Goal: Transaction & Acquisition: Obtain resource

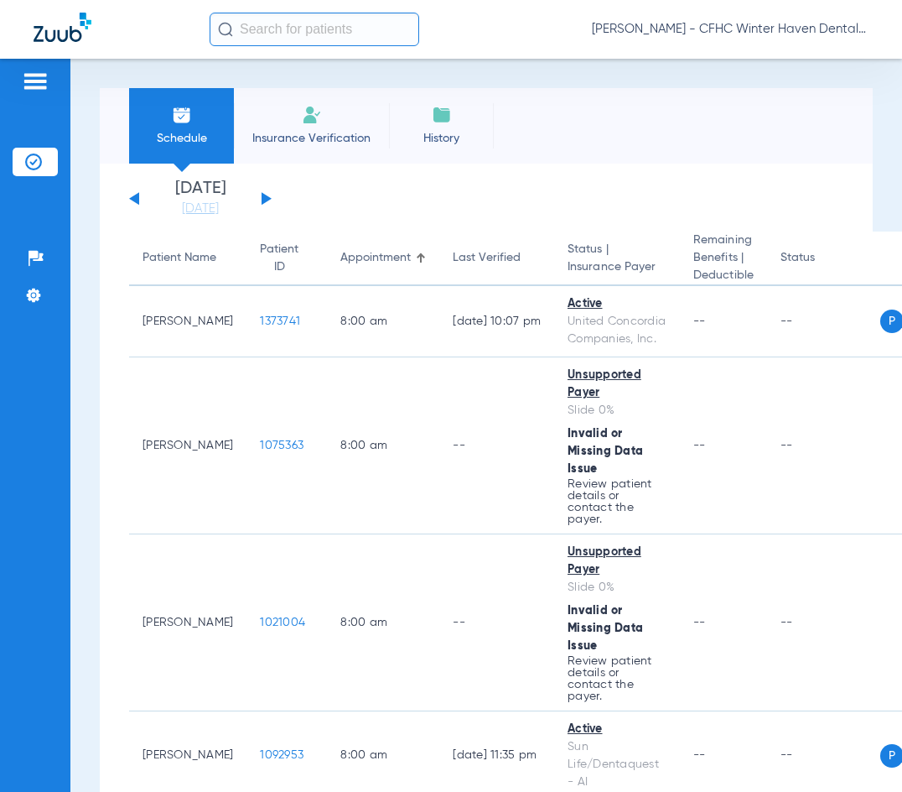
click at [263, 196] on div "Sunday 06-08-2025 Monday 06-09-2025 Tuesday 06-10-2025 Wednesday 06-11-2025 Thu…" at bounding box center [200, 198] width 143 height 37
click at [263, 200] on button at bounding box center [267, 198] width 10 height 13
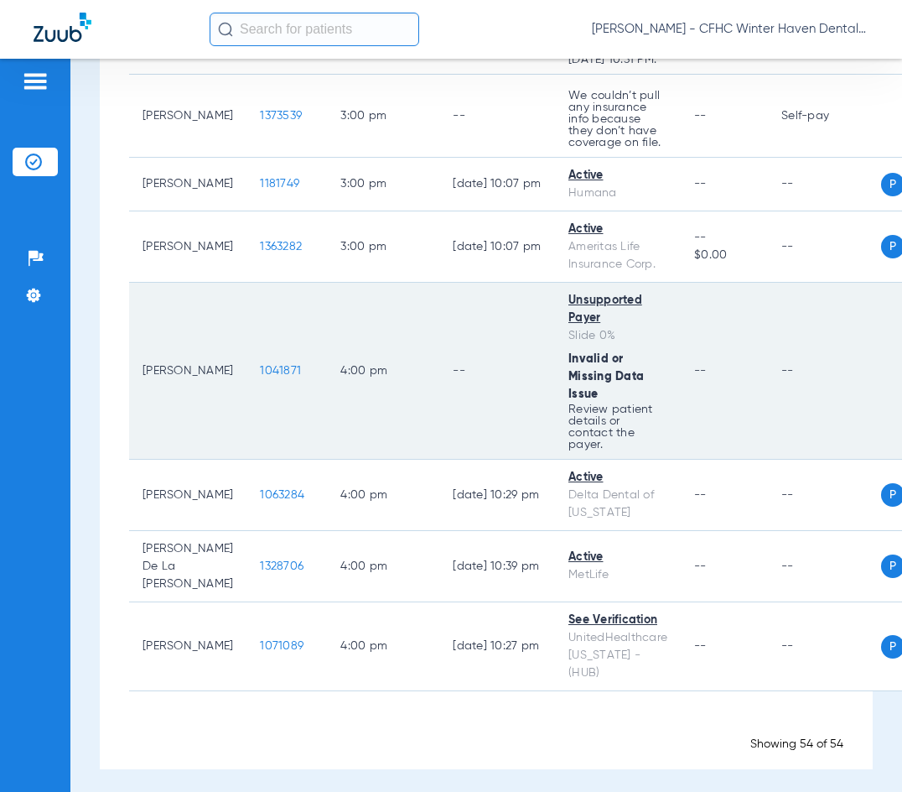
scroll to position [4589, 0]
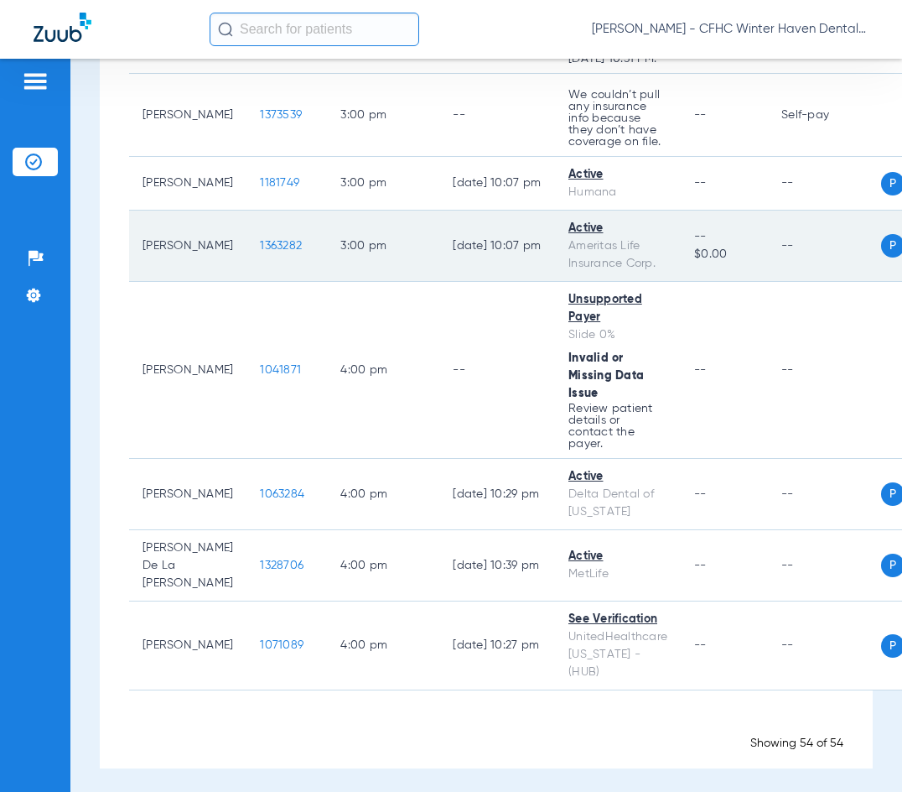
click at [259, 282] on td "1363282" at bounding box center [287, 245] width 80 height 71
click at [265, 252] on span "1363282" at bounding box center [281, 246] width 42 height 12
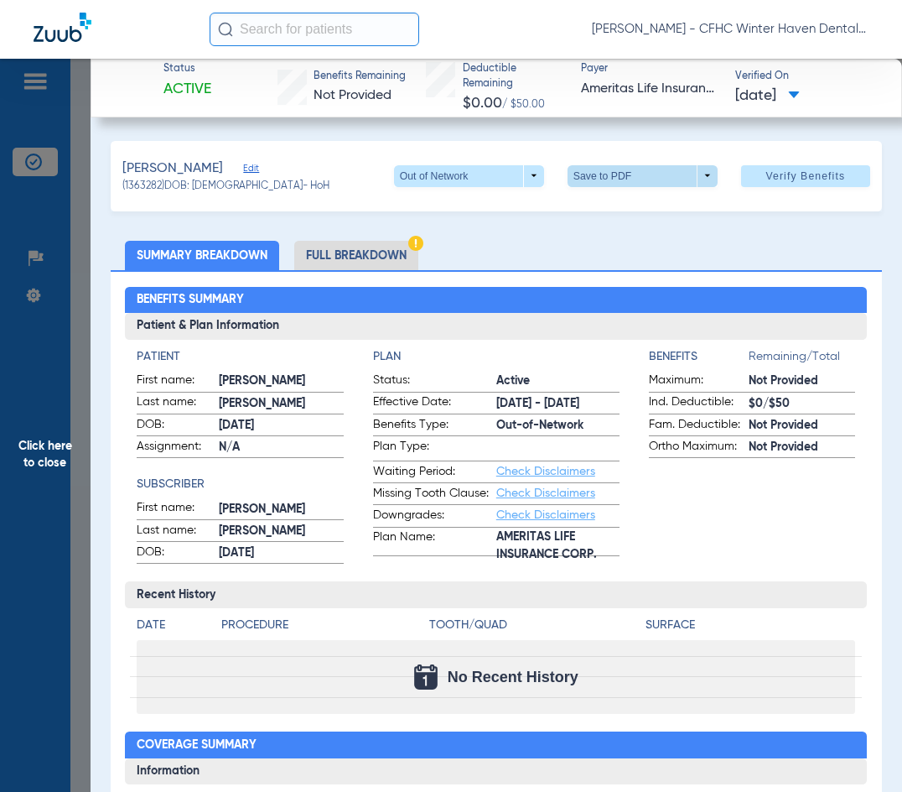
click at [622, 174] on span at bounding box center [642, 176] width 40 height 40
click at [636, 208] on span "Save to PDF" at bounding box center [636, 209] width 66 height 12
click at [43, 441] on span "Click here to close" at bounding box center [45, 455] width 91 height 792
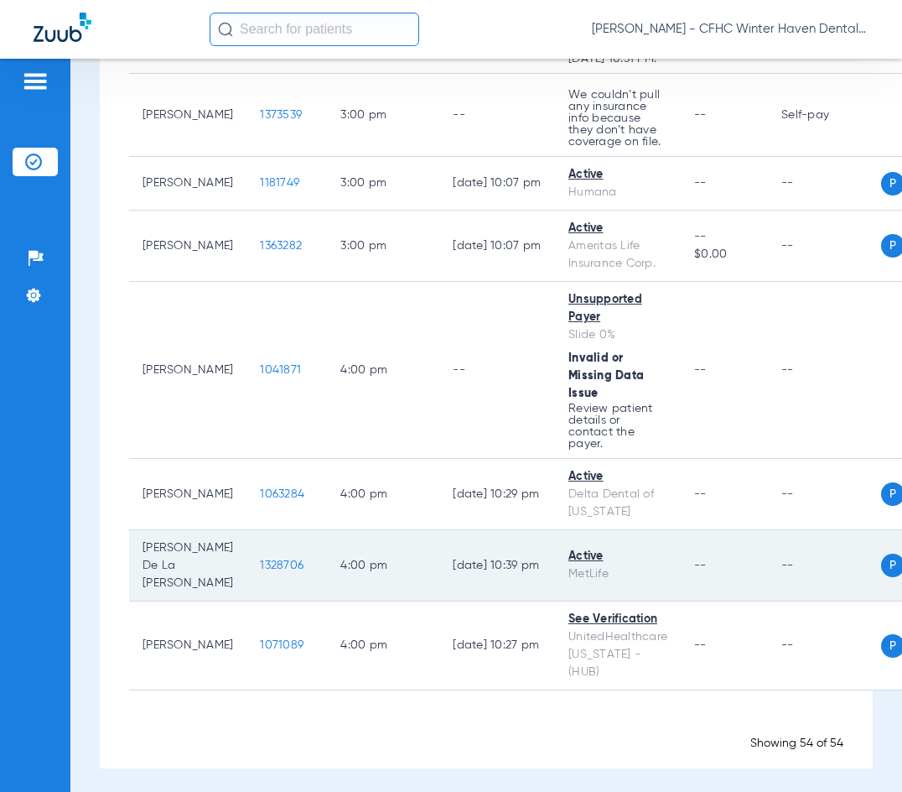
click at [267, 592] on td "1328706" at bounding box center [287, 565] width 80 height 71
click at [265, 571] on span "1328706" at bounding box center [282, 565] width 44 height 12
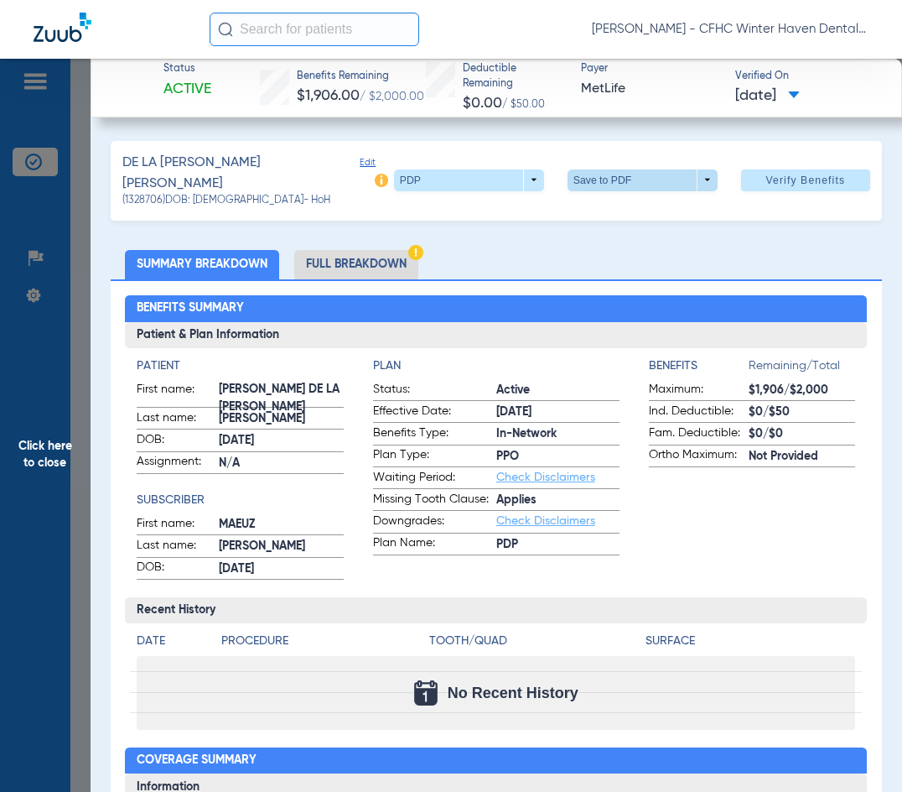
click at [607, 172] on span at bounding box center [643, 180] width 150 height 22
click at [613, 210] on span "Save to PDF" at bounding box center [636, 209] width 66 height 12
drag, startPoint x: 39, startPoint y: 449, endPoint x: 65, endPoint y: 407, distance: 48.2
click at [41, 447] on span "Click here to close" at bounding box center [45, 455] width 91 height 792
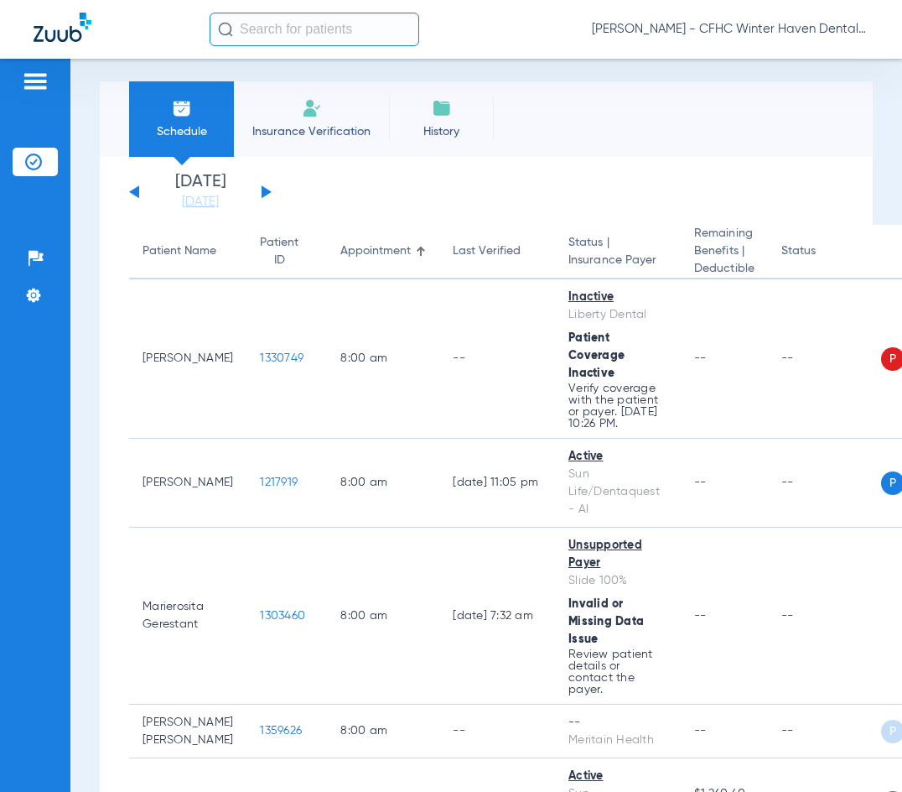
scroll to position [0, 0]
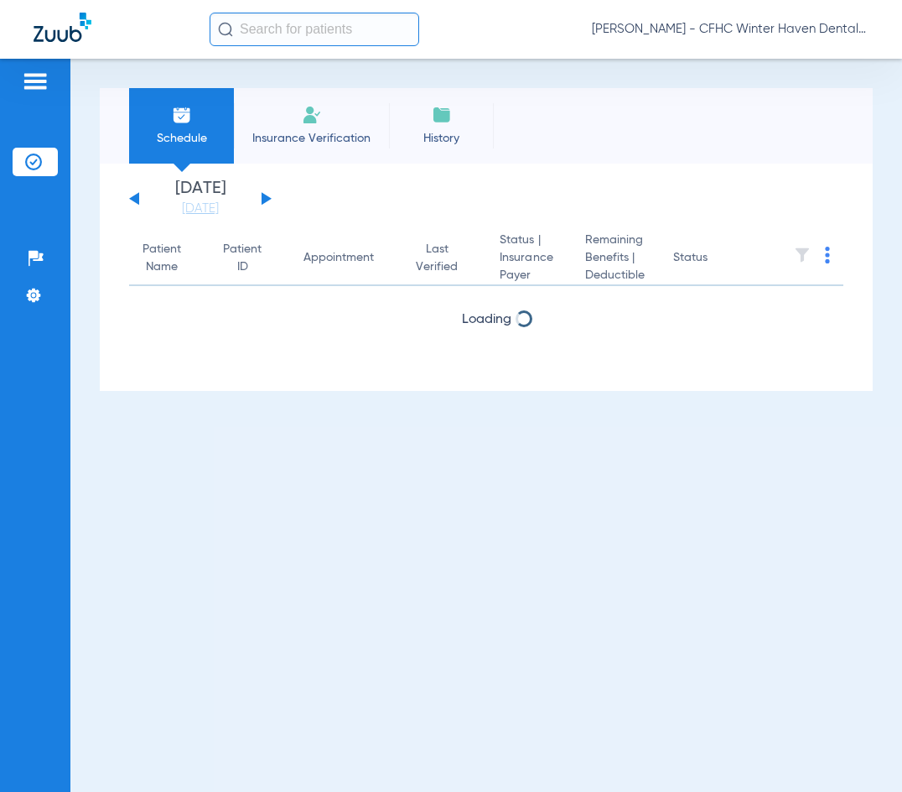
click at [265, 195] on button at bounding box center [267, 198] width 10 height 13
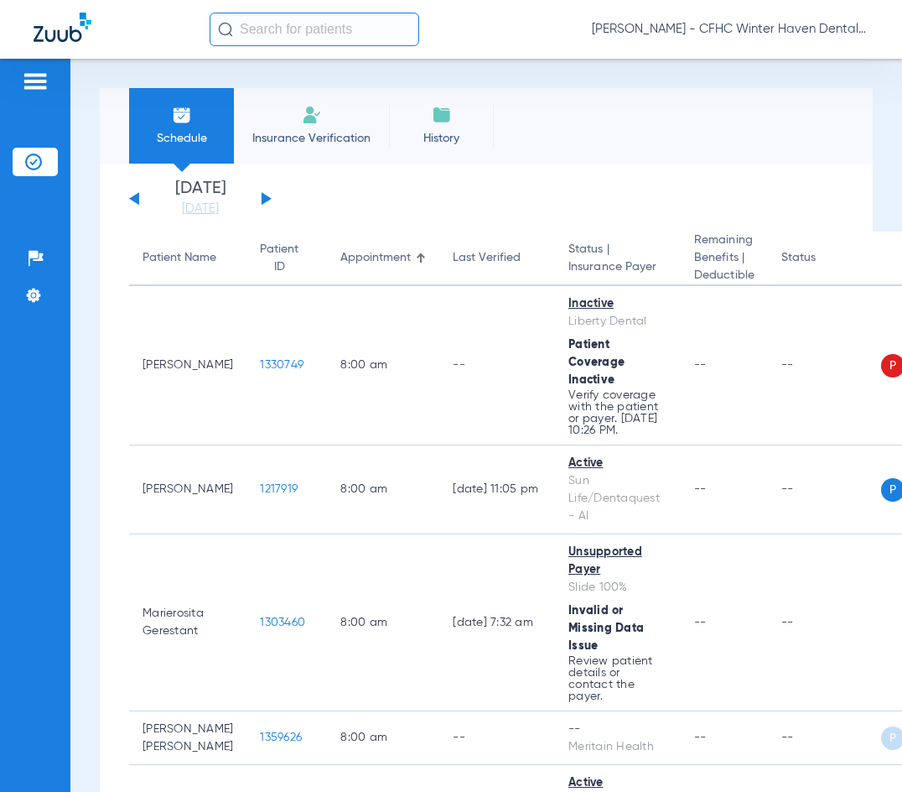
click at [263, 195] on button at bounding box center [267, 198] width 10 height 13
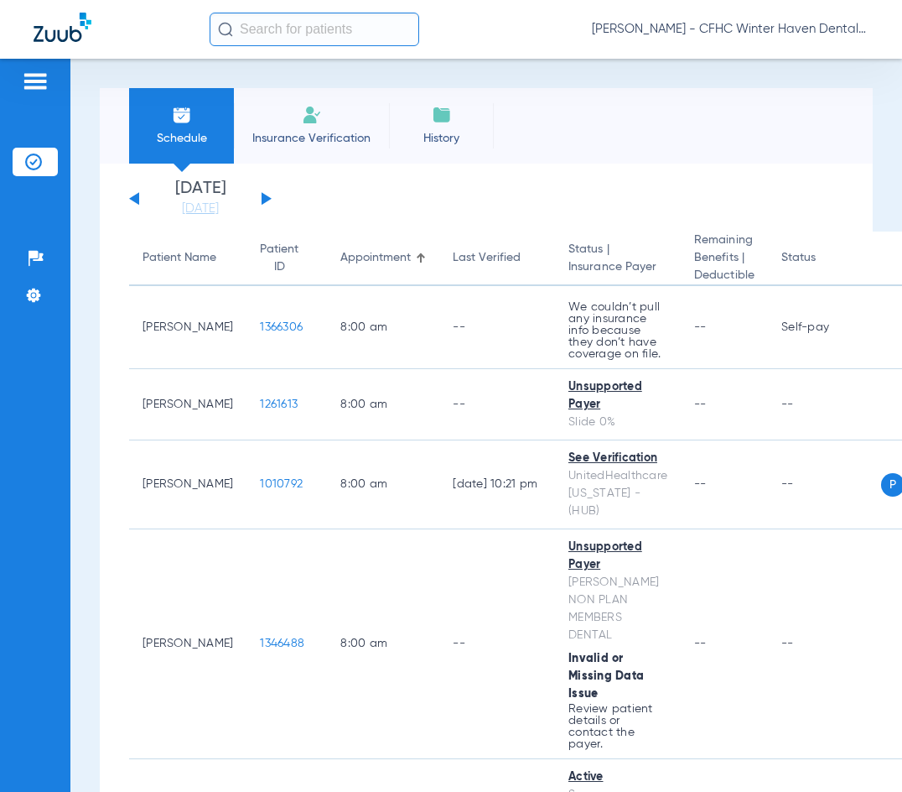
click at [527, 32] on div "[PERSON_NAME] - CFHC Winter Haven Dental" at bounding box center [539, 30] width 659 height 34
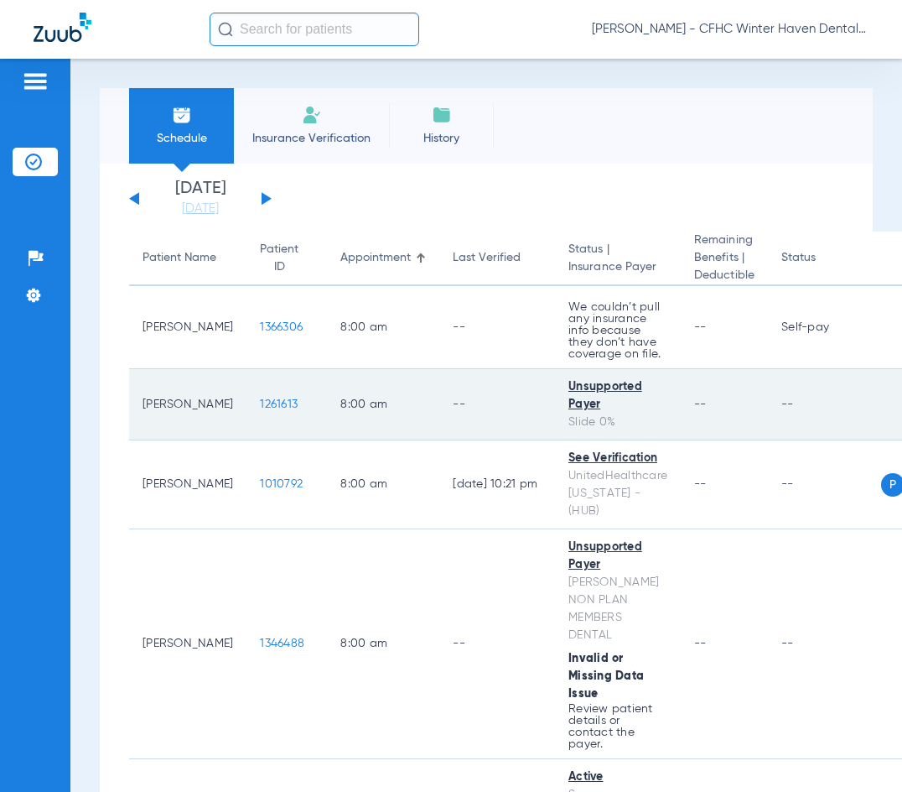
click at [260, 398] on span "1261613" at bounding box center [279, 404] width 38 height 12
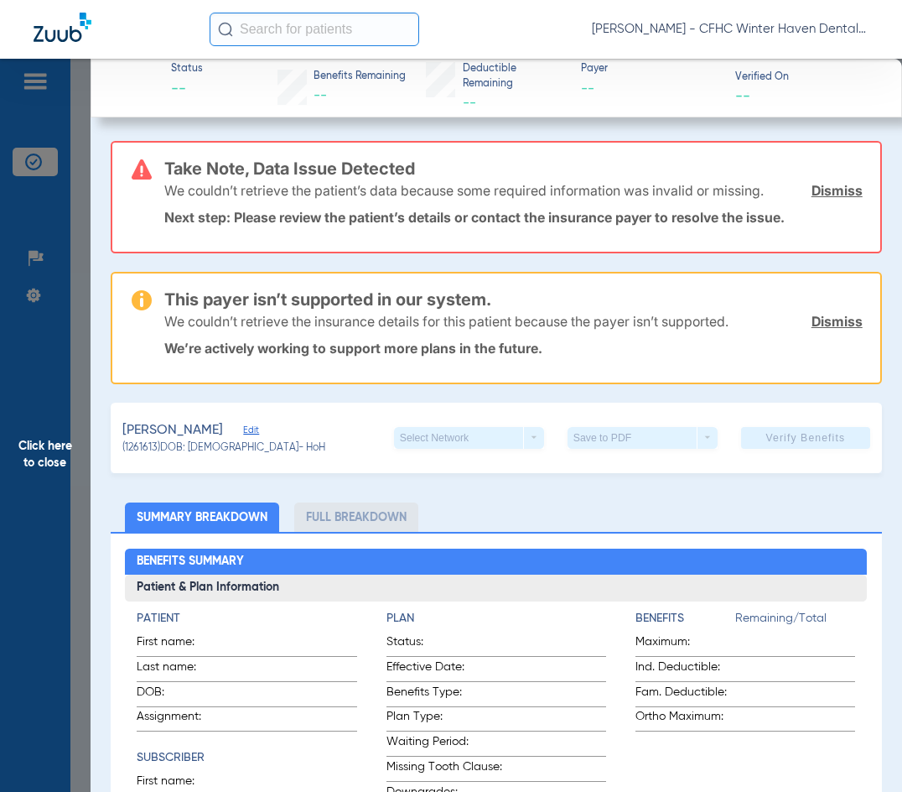
click at [0, 138] on span "Click here to close" at bounding box center [45, 455] width 91 height 792
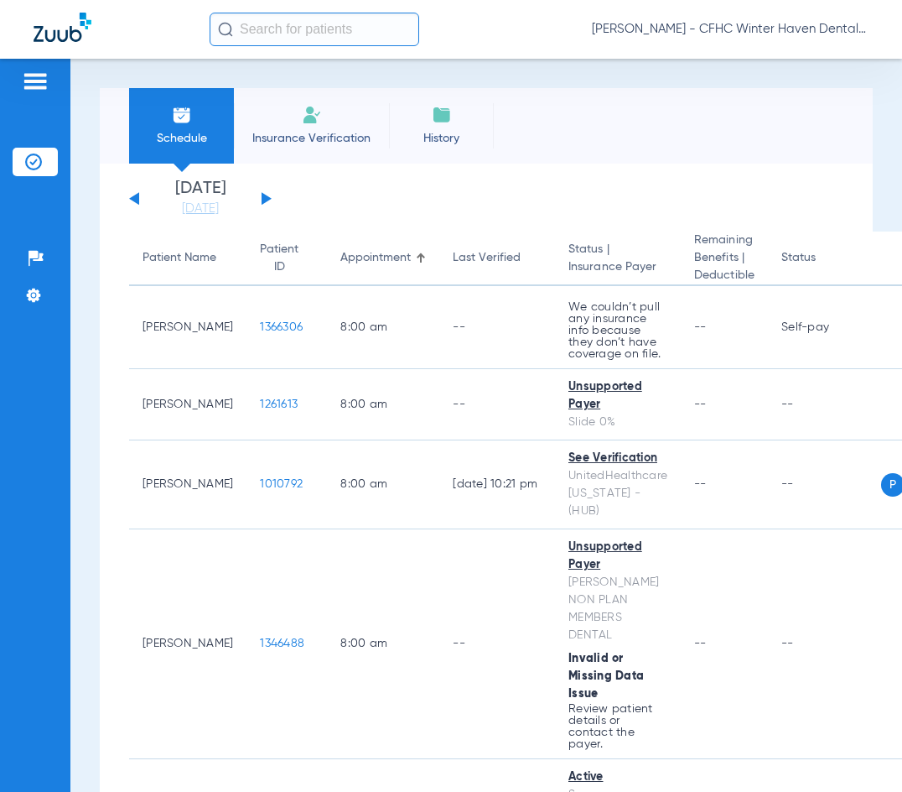
click at [459, 204] on app-single-date-navigator "[DATE] [DATE] [DATE] [DATE] [DATE] [DATE] [DATE] [DATE] [DATE] [DATE] [DATE] [D…" at bounding box center [486, 198] width 714 height 37
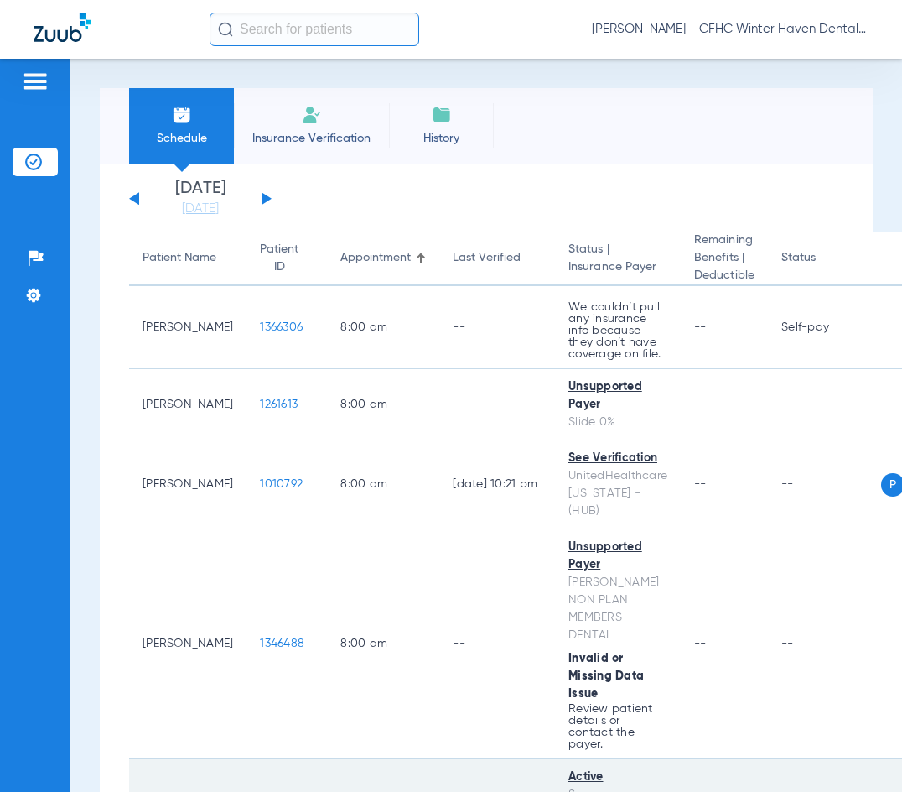
click at [260, 791] on span "1183692" at bounding box center [280, 803] width 40 height 12
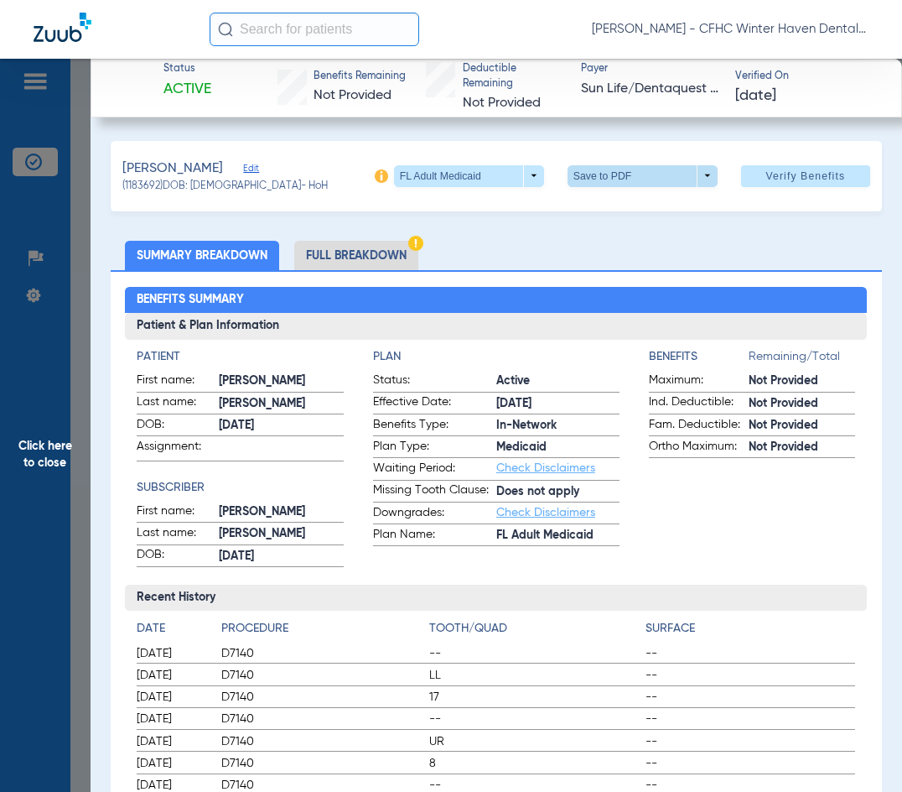
click at [605, 181] on span at bounding box center [643, 176] width 150 height 22
drag, startPoint x: 610, startPoint y: 211, endPoint x: 607, endPoint y: 197, distance: 14.6
click at [610, 203] on span "Save to PDF" at bounding box center [636, 209] width 66 height 12
drag, startPoint x: 43, startPoint y: 460, endPoint x: 45, endPoint y: 449, distance: 11.2
click at [44, 459] on span "Click here to close" at bounding box center [45, 455] width 91 height 792
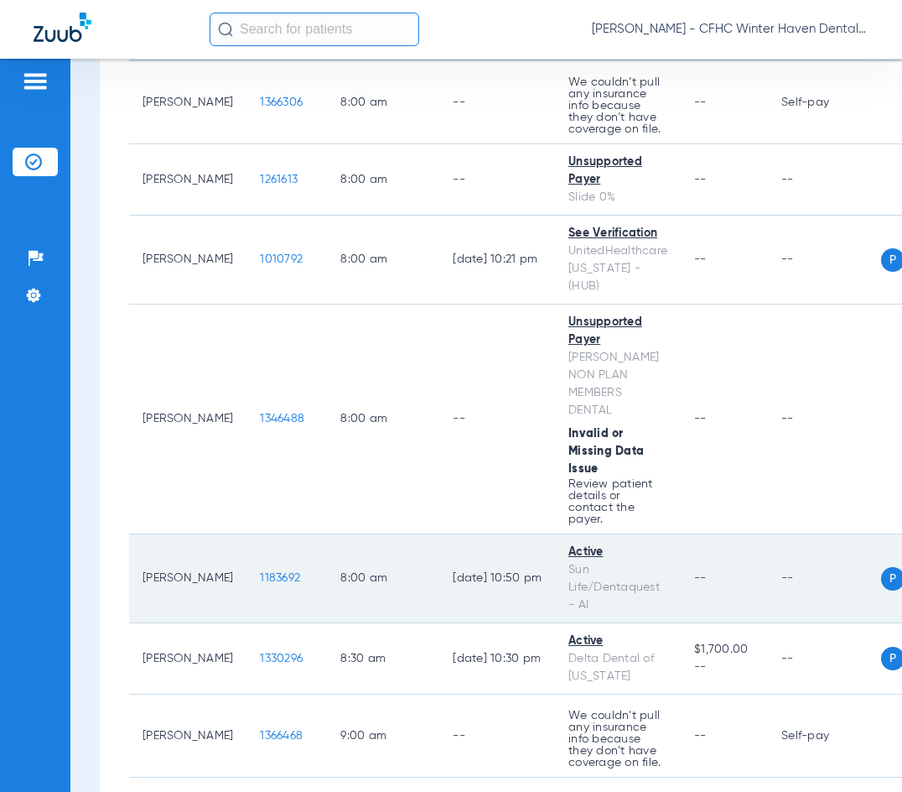
scroll to position [252, 0]
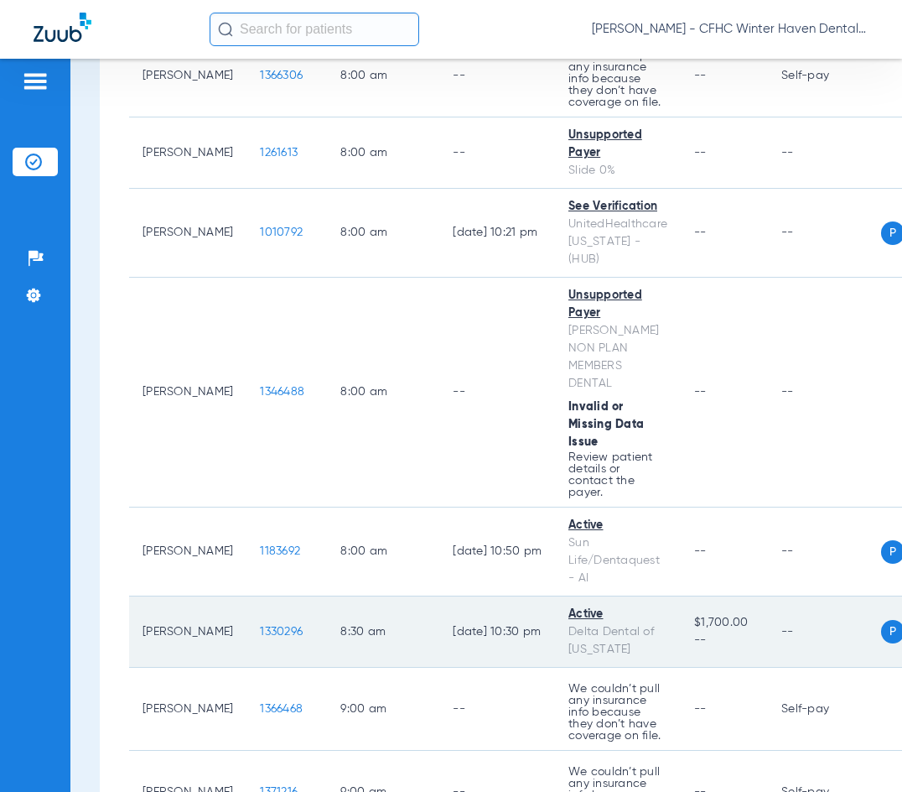
click at [261, 625] on span "1330296" at bounding box center [281, 631] width 43 height 12
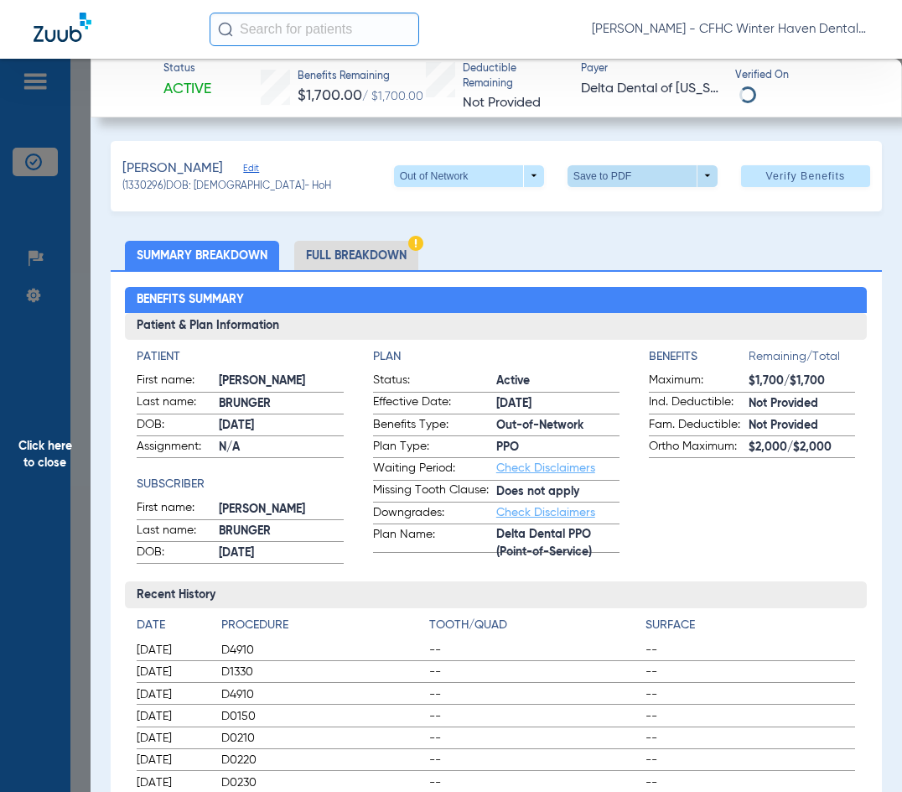
click at [591, 181] on span at bounding box center [643, 176] width 150 height 22
click at [629, 208] on span "Save to PDF" at bounding box center [636, 209] width 66 height 12
click at [53, 477] on span "Click here to close" at bounding box center [45, 455] width 91 height 792
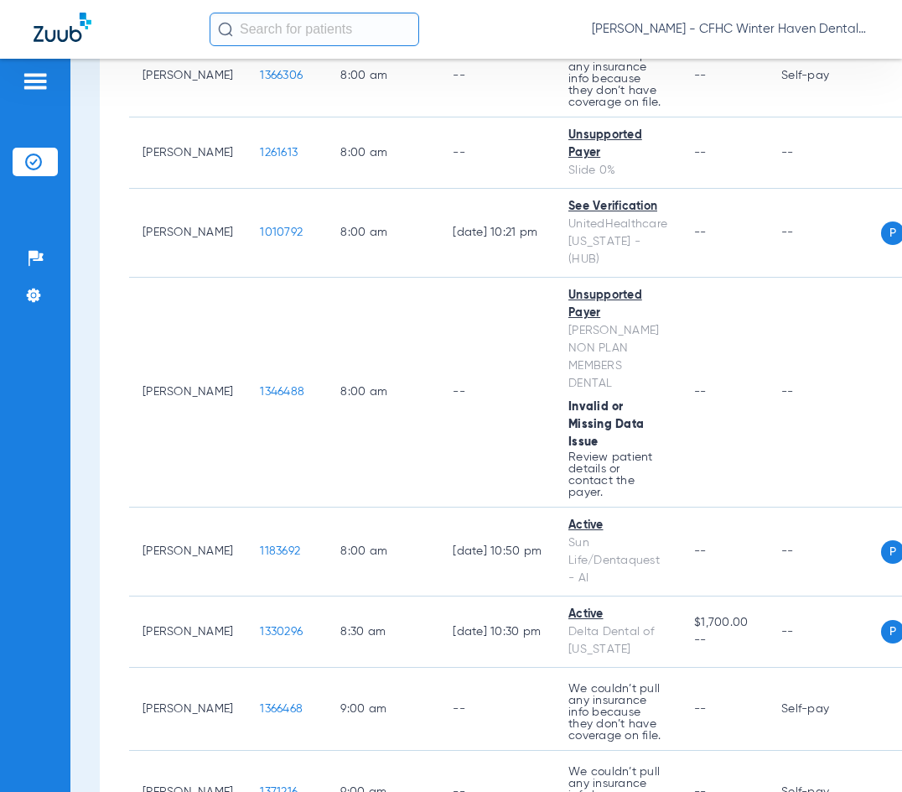
click at [501, 36] on div "[PERSON_NAME] - CFHC Winter Haven Dental" at bounding box center [539, 30] width 659 height 34
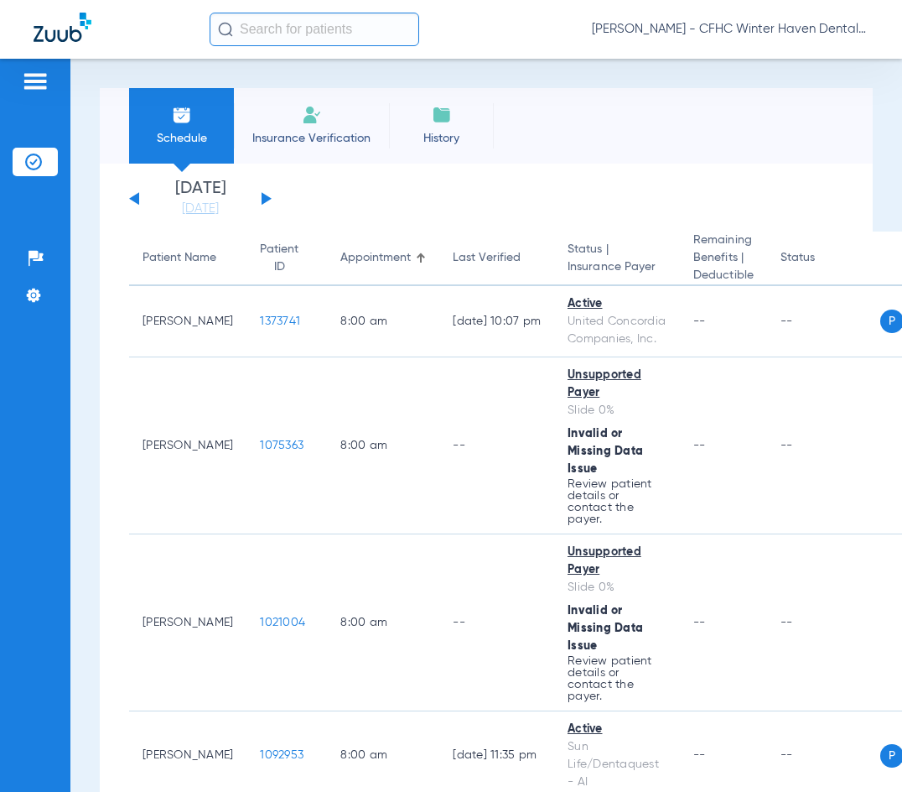
click at [260, 196] on div "Sunday 06-08-2025 Monday 06-09-2025 Tuesday 06-10-2025 Wednesday 06-11-2025 Thu…" at bounding box center [200, 198] width 143 height 37
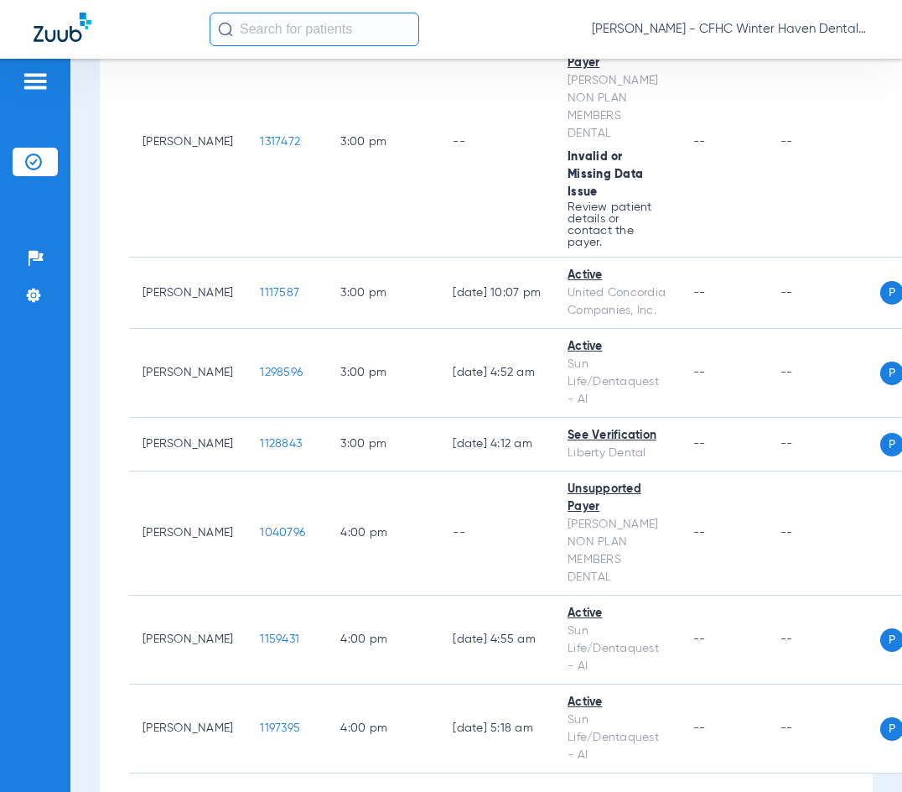
scroll to position [3989, 0]
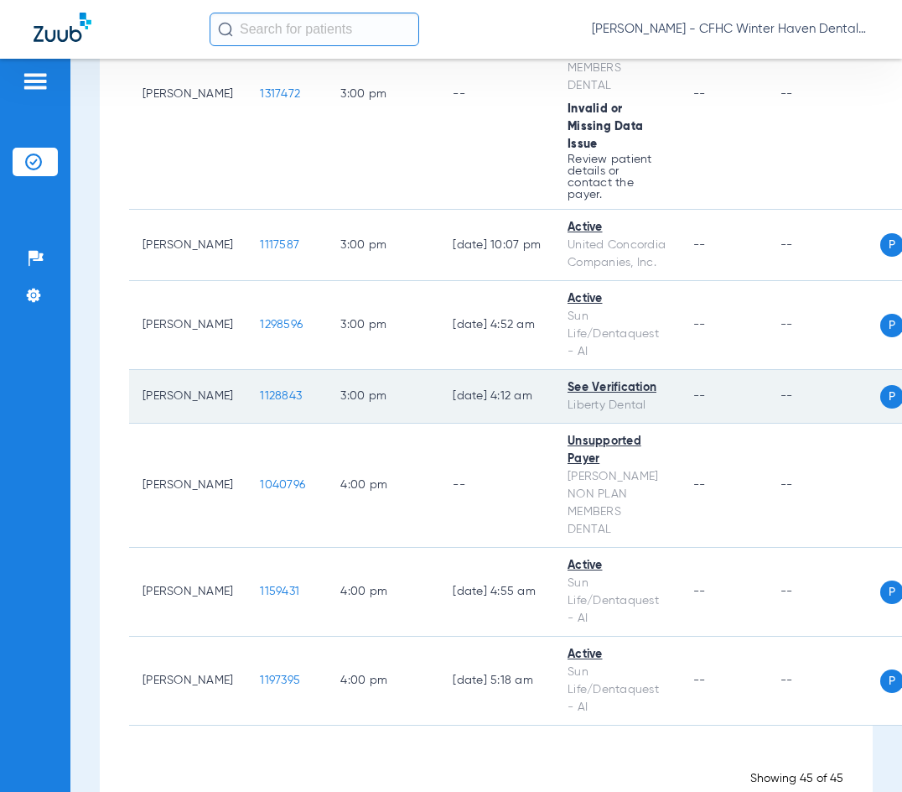
click at [260, 390] on span "1128843" at bounding box center [281, 396] width 42 height 12
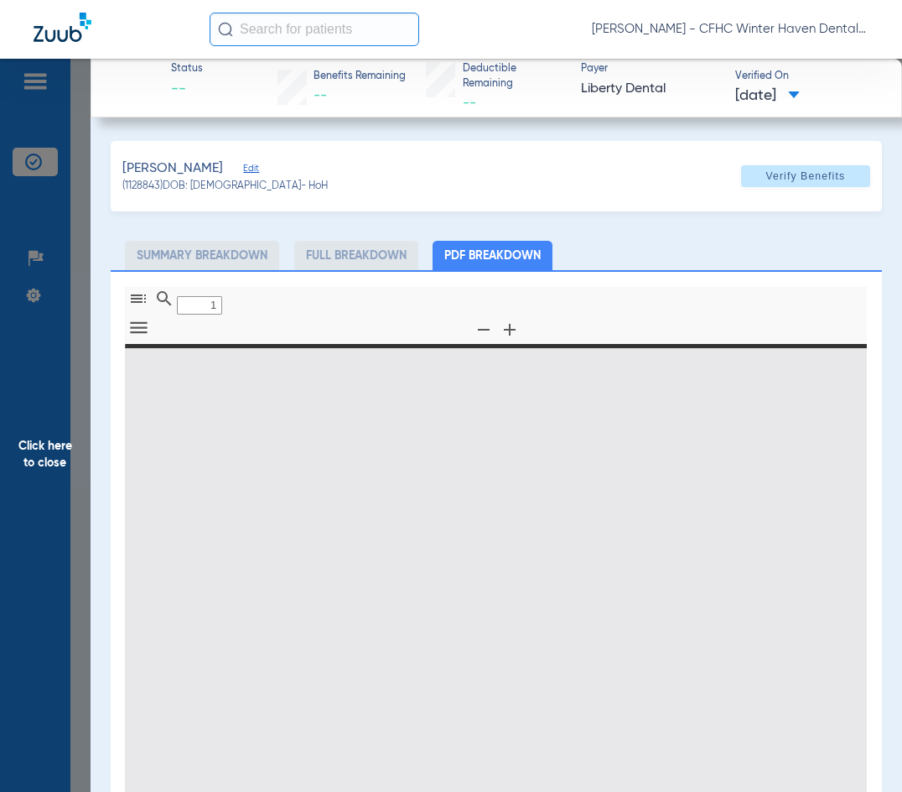
type input "0"
select select "page-width"
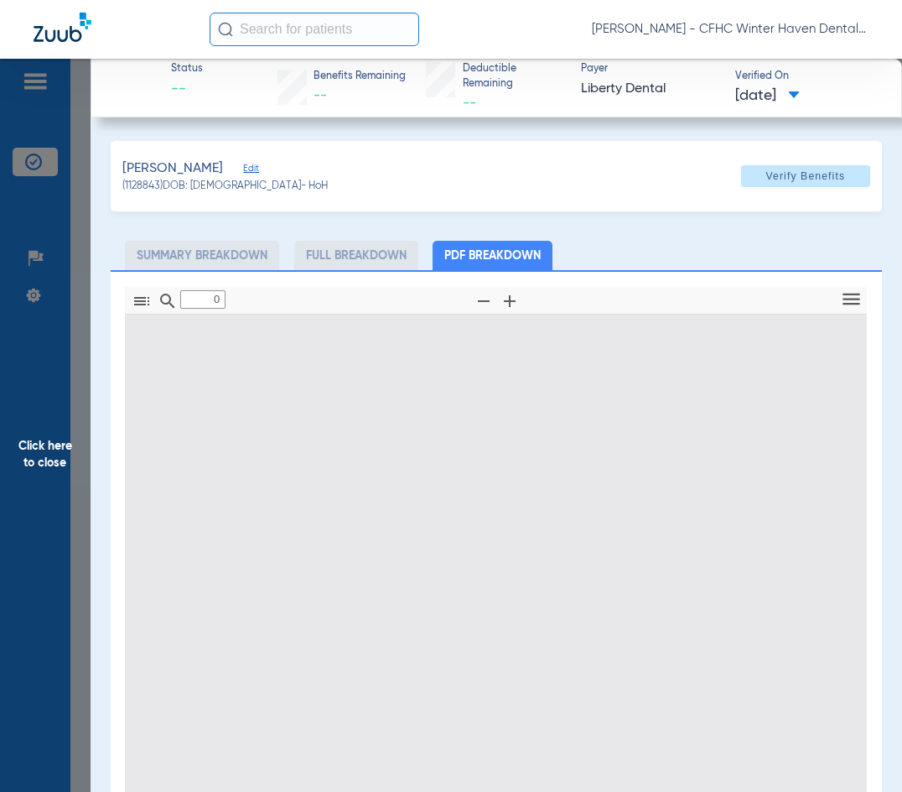
type input "1"
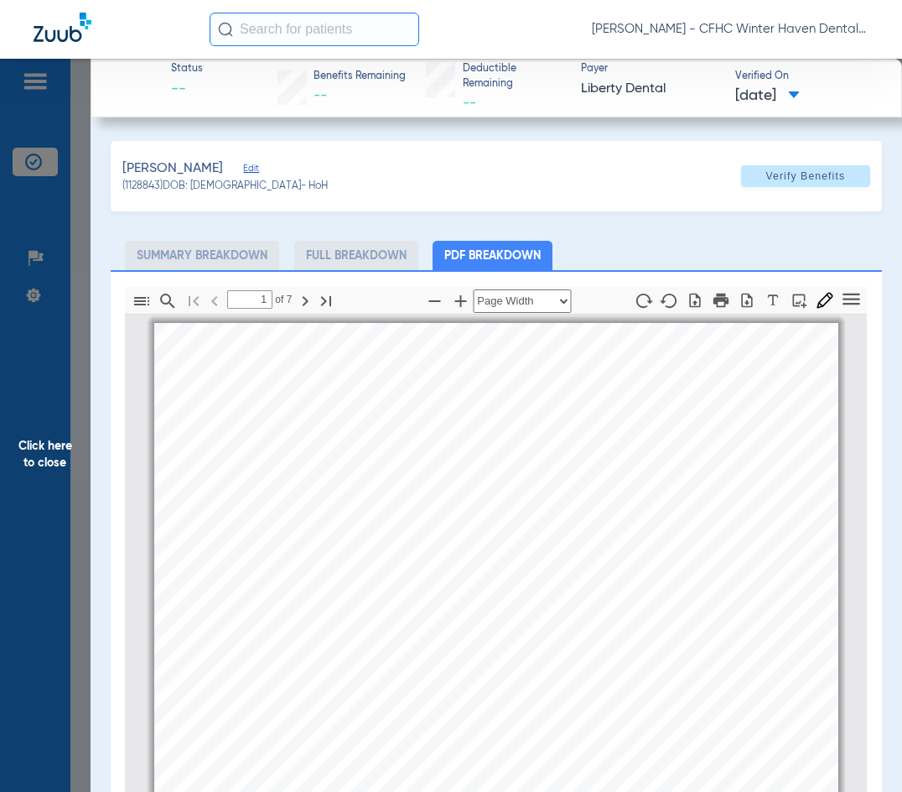
scroll to position [8, 0]
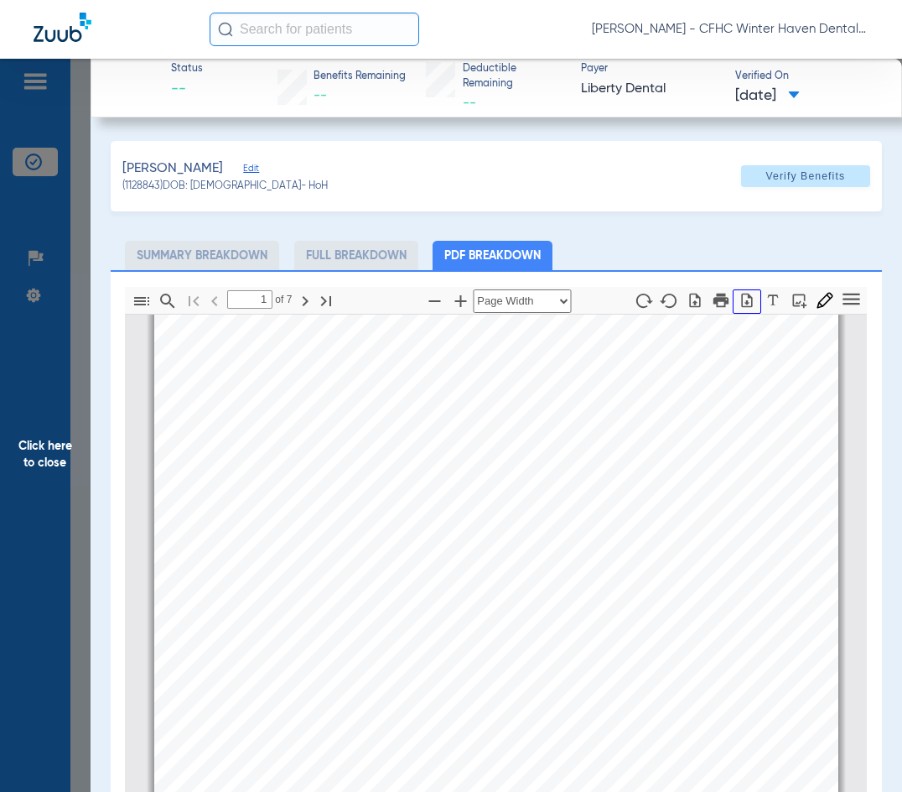
click at [740, 309] on button "button" at bounding box center [747, 301] width 29 height 24
